Goal: Transaction & Acquisition: Register for event/course

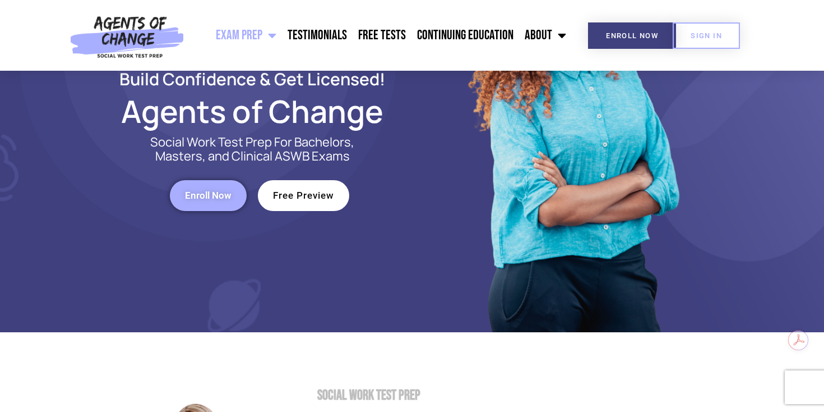
scroll to position [150, 0]
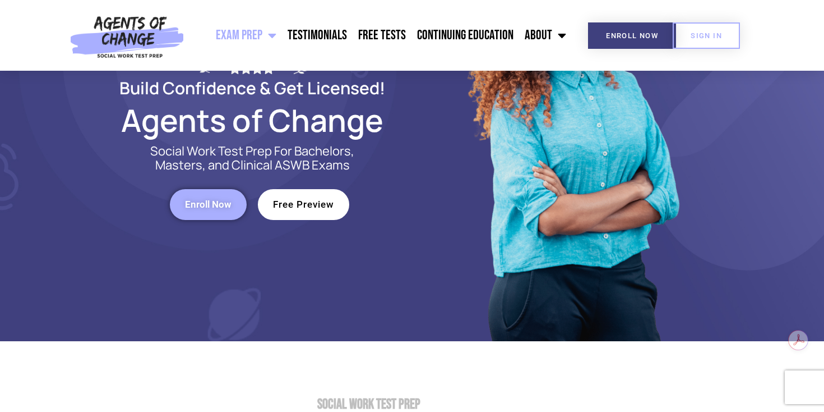
click at [321, 203] on span "Free Preview" at bounding box center [303, 205] width 61 height 10
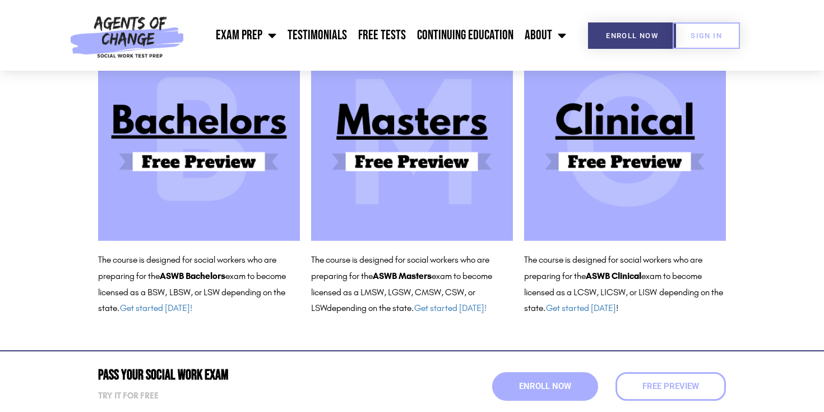
scroll to position [132, 0]
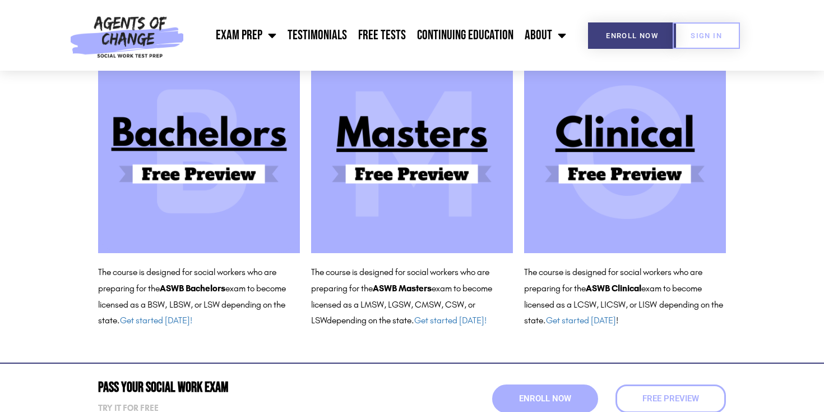
click at [626, 172] on img at bounding box center [625, 152] width 202 height 202
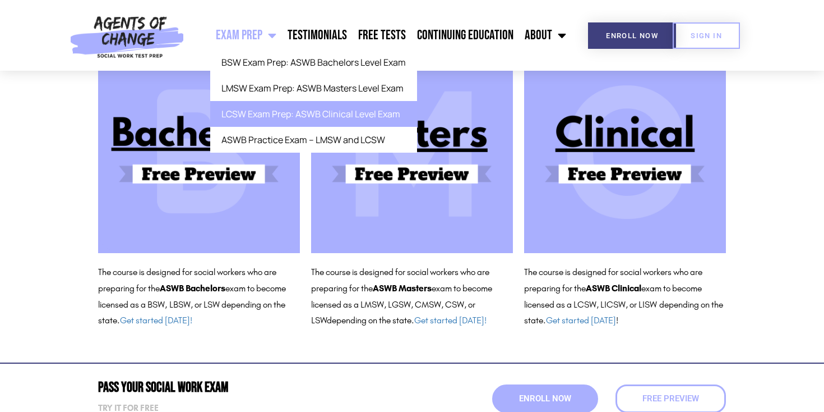
click at [277, 116] on link "LCSW Exam Prep: ASWB Clinical Level Exam" at bounding box center [313, 114] width 207 height 26
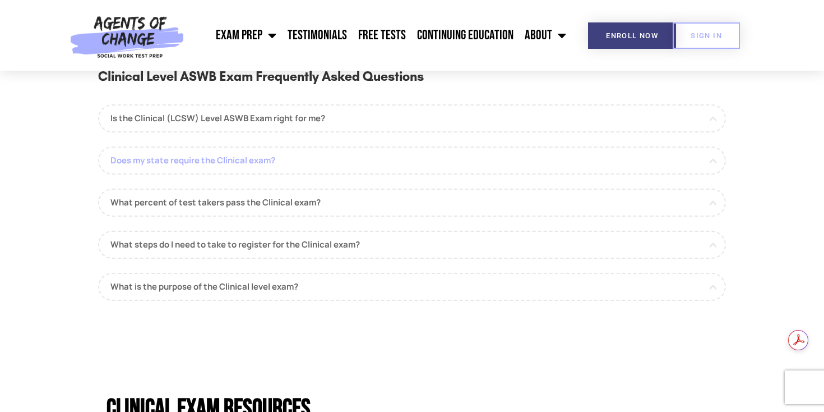
scroll to position [1016, 0]
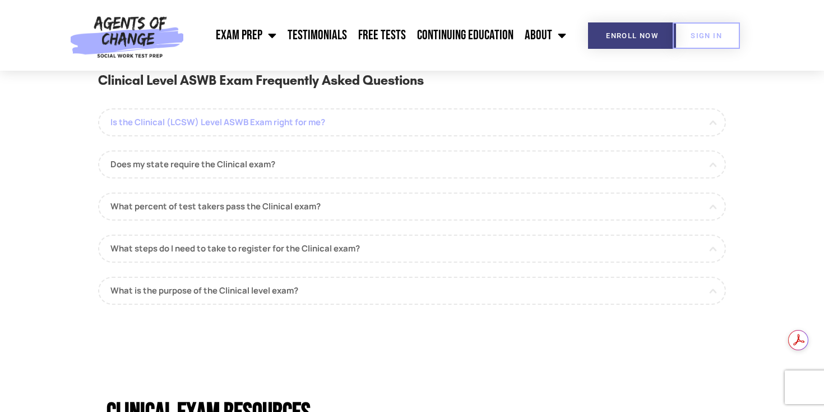
click at [602, 127] on link "Is the Clinical (LCSW) Level ASWB Exam right for me?" at bounding box center [412, 122] width 628 height 28
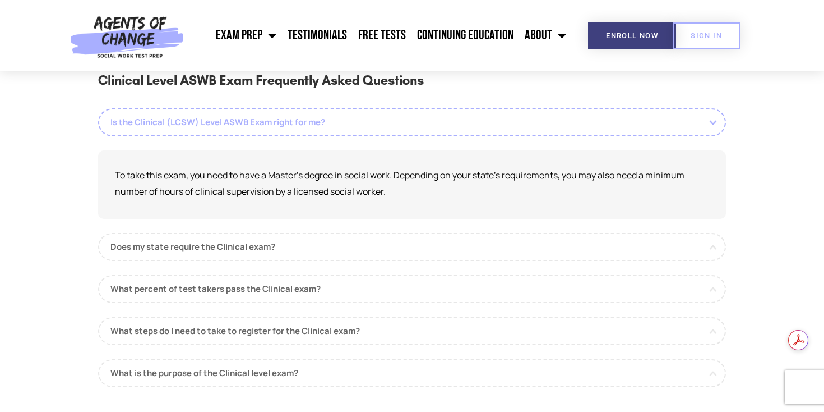
click at [602, 127] on link "Is the Clinical (LCSW) Level ASWB Exam right for me?" at bounding box center [412, 122] width 628 height 28
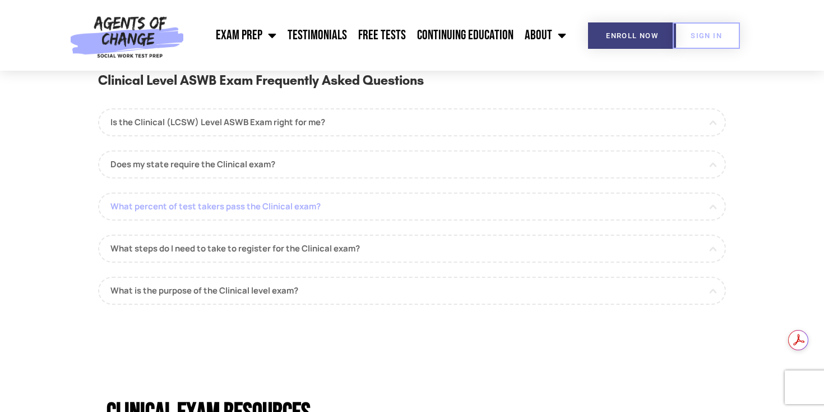
click at [442, 201] on link "What percent of test takers pass the Clinical exam?" at bounding box center [412, 206] width 628 height 28
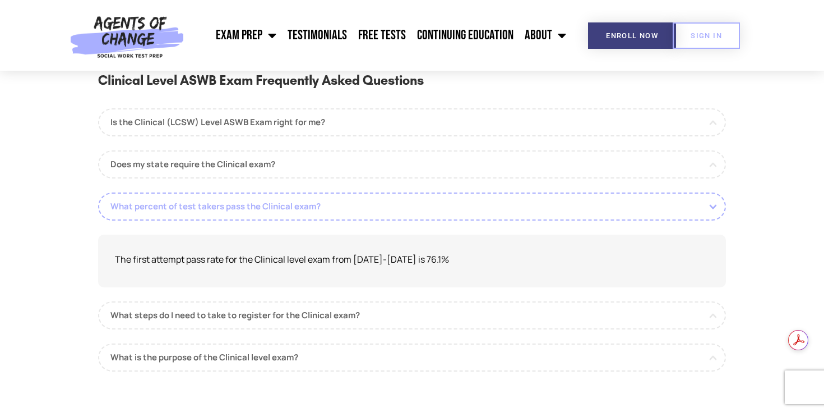
click at [442, 201] on link "What percent of test takers pass the Clinical exam?" at bounding box center [412, 206] width 628 height 28
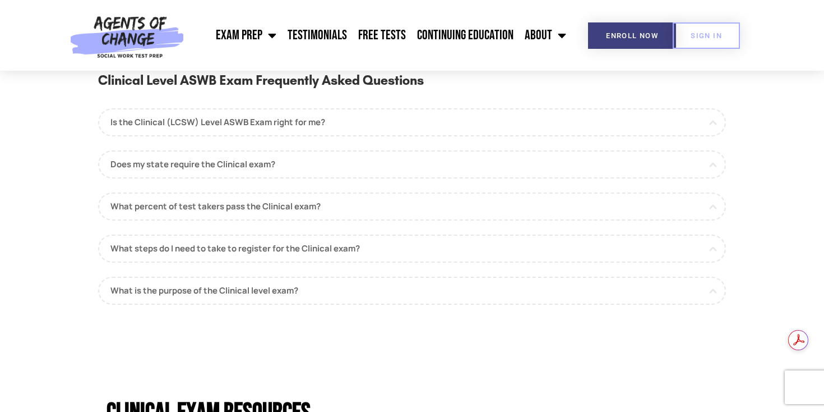
scroll to position [1069, 0]
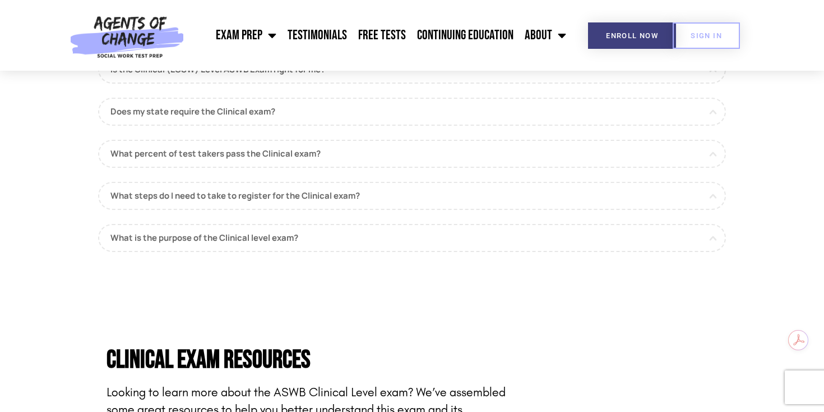
click at [413, 210] on div "Is the Clinical (LCSW) Level ASWB Exam right for me? To take this exam, you nee…" at bounding box center [412, 154] width 628 height 196
click at [363, 205] on link "What steps do I need to take to register for the Clinical exam?" at bounding box center [412, 196] width 628 height 28
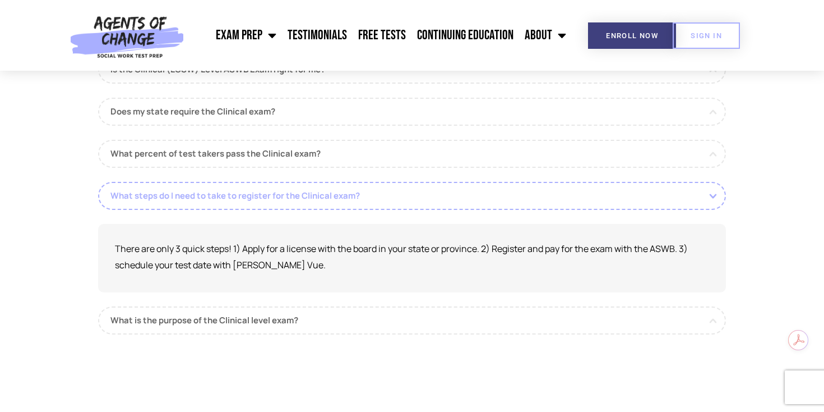
click at [363, 205] on link "What steps do I need to take to register for the Clinical exam?" at bounding box center [412, 196] width 628 height 28
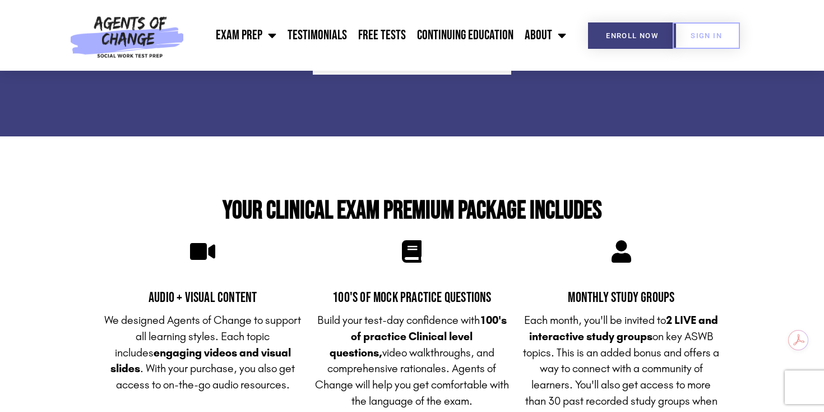
scroll to position [2519, 0]
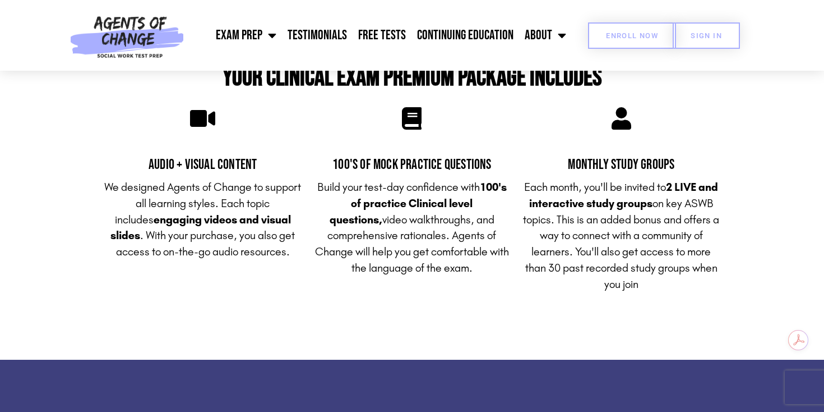
click at [611, 32] on span "Enroll Now" at bounding box center [632, 35] width 52 height 7
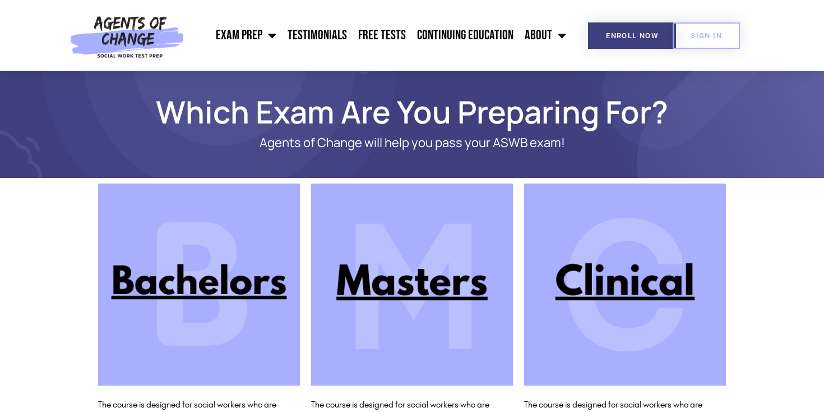
click at [615, 299] on img at bounding box center [625, 284] width 202 height 202
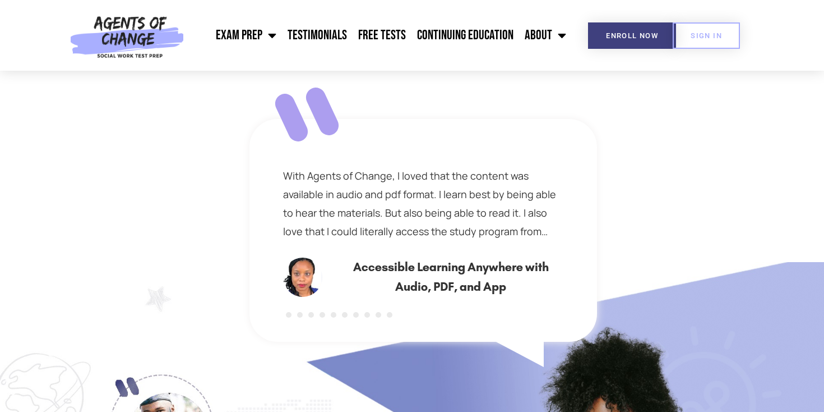
scroll to position [512, 0]
